Goal: Transaction & Acquisition: Book appointment/travel/reservation

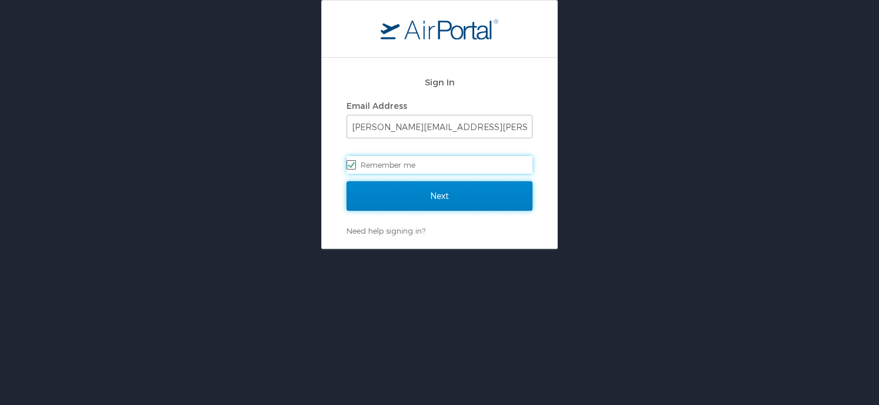
click at [427, 200] on input "Next" at bounding box center [440, 195] width 186 height 29
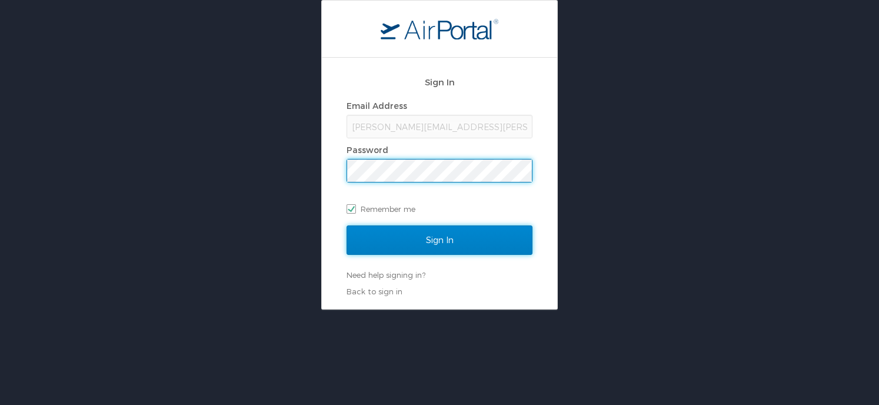
click at [412, 241] on input "Sign In" at bounding box center [440, 239] width 186 height 29
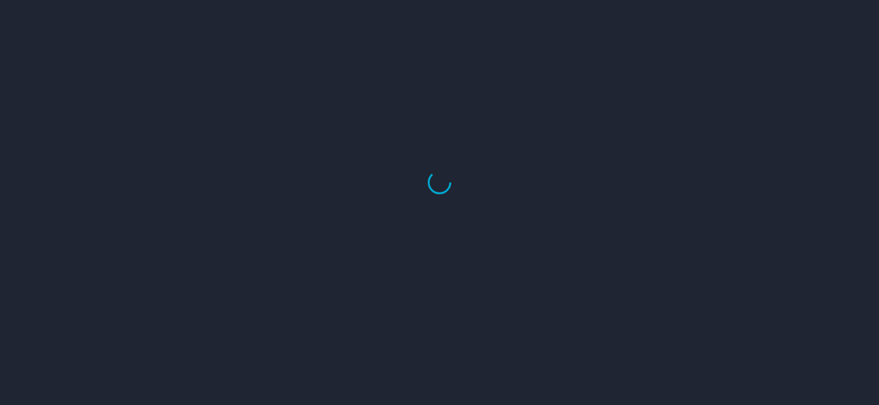
select select "US"
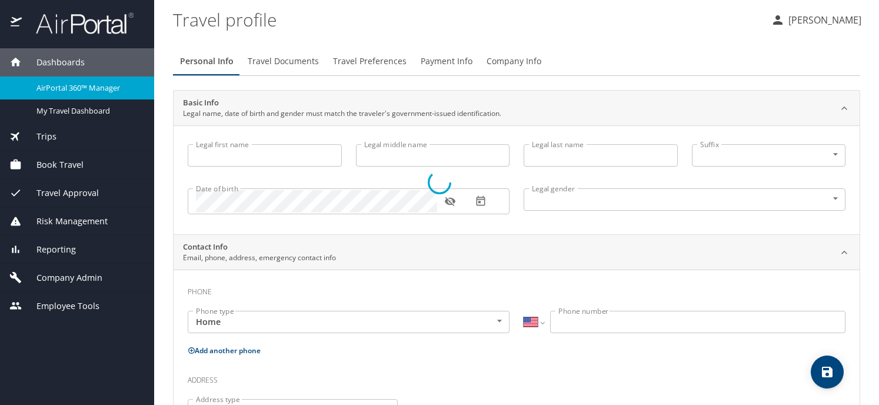
type input "Jennifer"
type input "Patricia Jessie"
type input "Cook"
type input "Undisclosed"
type input "[PERSON_NAME]"
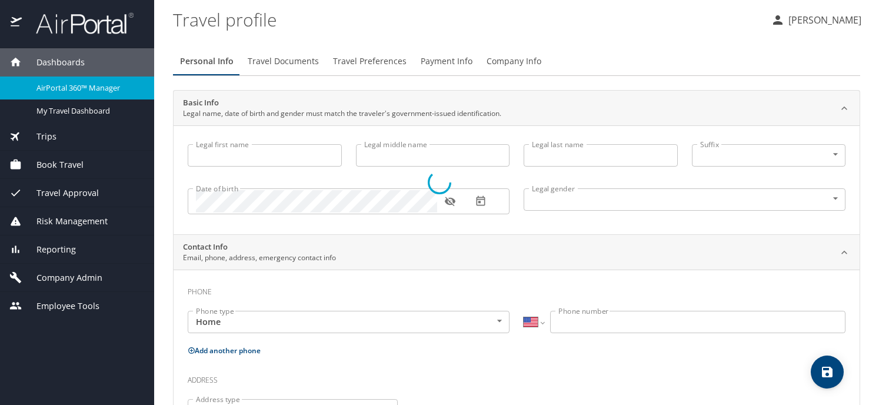
type input "Cook"
type input "[PHONE_NUMBER]"
type input "[PERSON_NAME][EMAIL_ADDRESS][DOMAIN_NAME]"
select select "US"
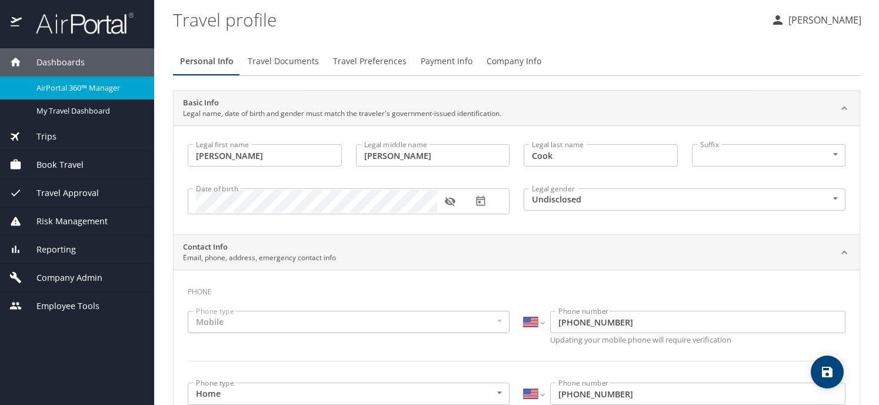
click at [86, 169] on div "Book Travel" at bounding box center [76, 164] width 135 height 13
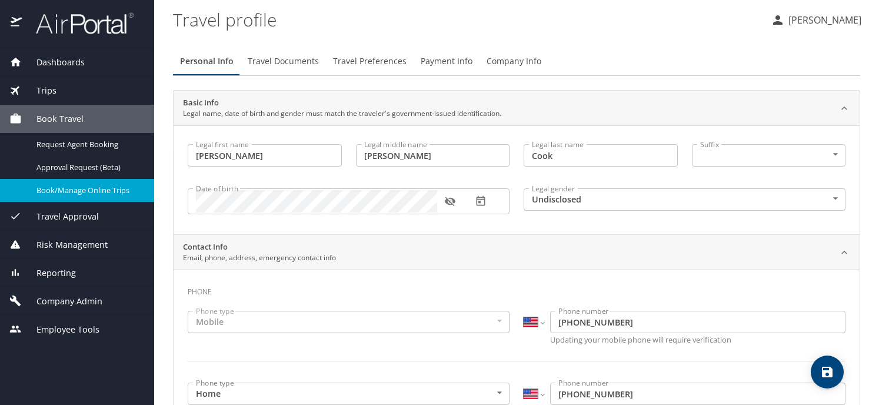
click at [99, 197] on div "Book/Manage Online Trips" at bounding box center [76, 191] width 135 height 14
click at [100, 187] on span "Book/Manage Online Trips" at bounding box center [88, 190] width 104 height 11
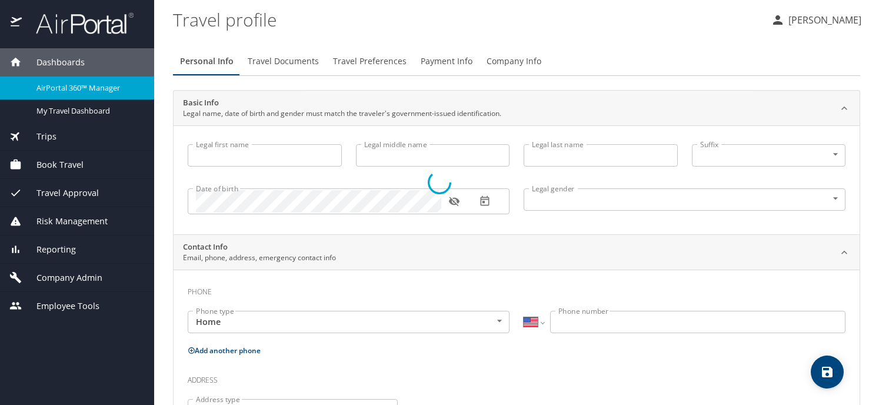
select select "US"
type input "[PERSON_NAME]"
type input "Cook"
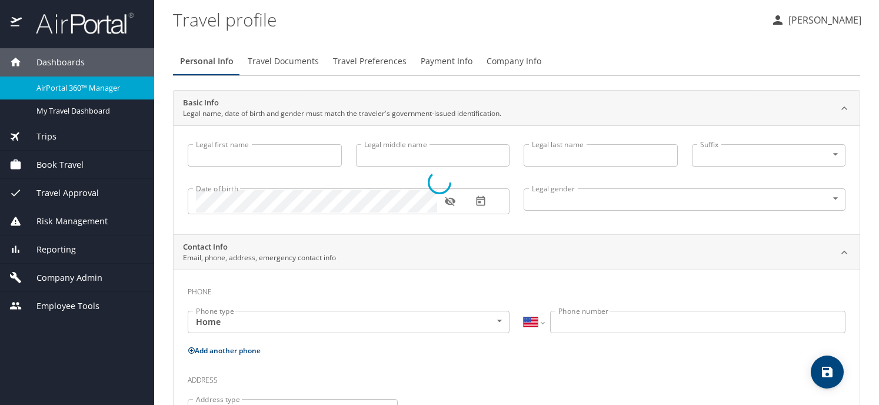
type input "Undisclosed"
type input "[PERSON_NAME]"
type input "Cook"
type input "(425) 890-1927"
type input "patricia.cook@outlook.com"
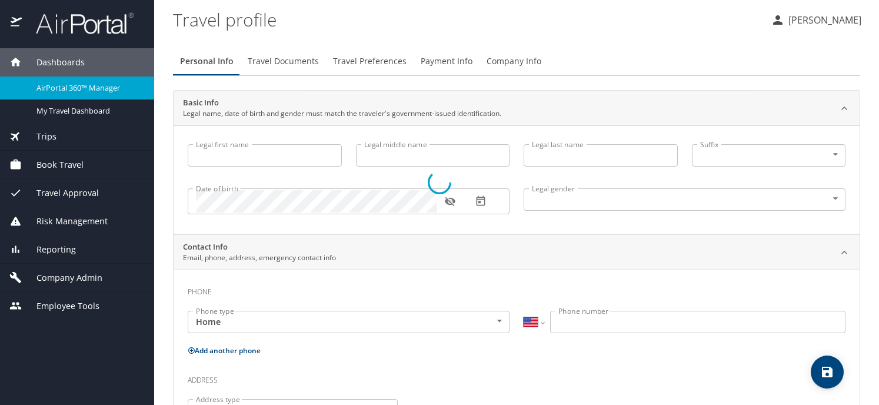
select select "US"
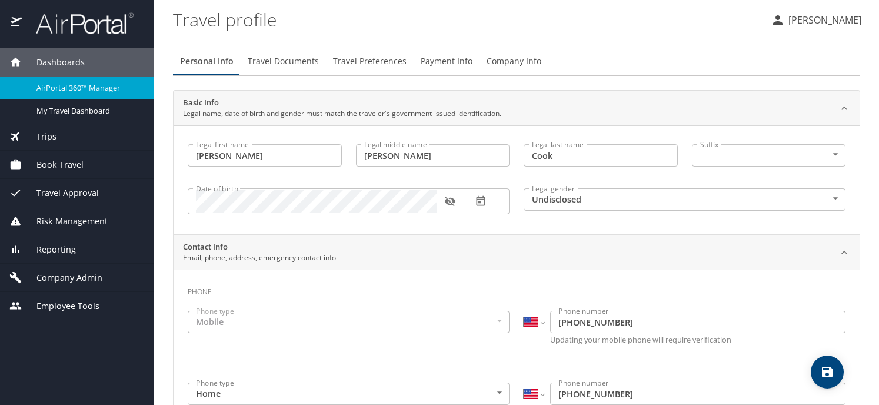
click at [39, 166] on span "Book Travel" at bounding box center [53, 164] width 62 height 13
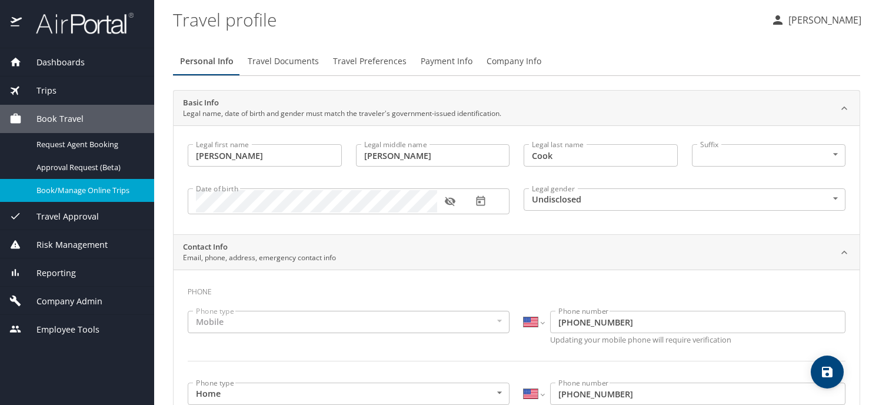
click at [59, 185] on span "Book/Manage Online Trips" at bounding box center [88, 190] width 104 height 11
click at [129, 183] on link "Book/Manage Online Trips" at bounding box center [77, 190] width 154 height 23
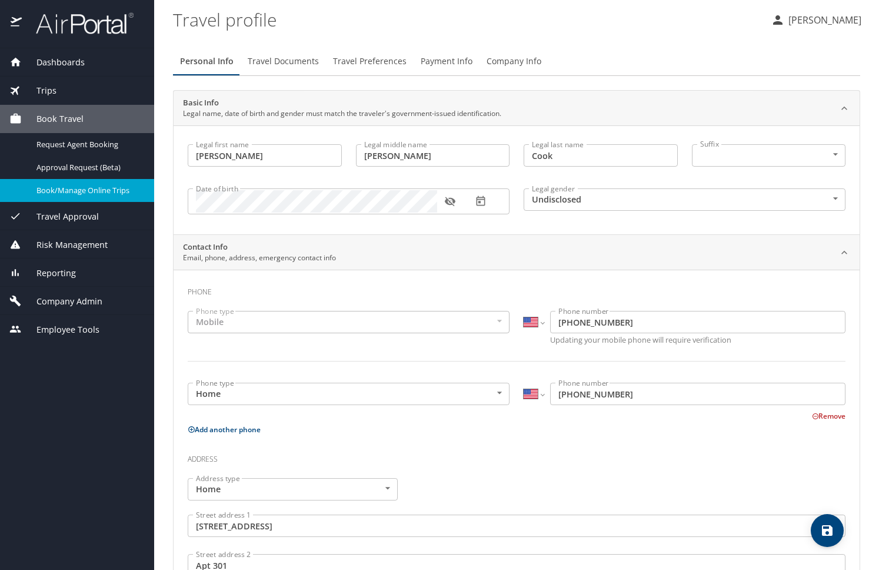
click at [49, 188] on span "Book/Manage Online Trips" at bounding box center [88, 190] width 104 height 11
click at [108, 192] on span "Book/Manage Online Trips" at bounding box center [88, 190] width 104 height 11
